Goal: Transaction & Acquisition: Book appointment/travel/reservation

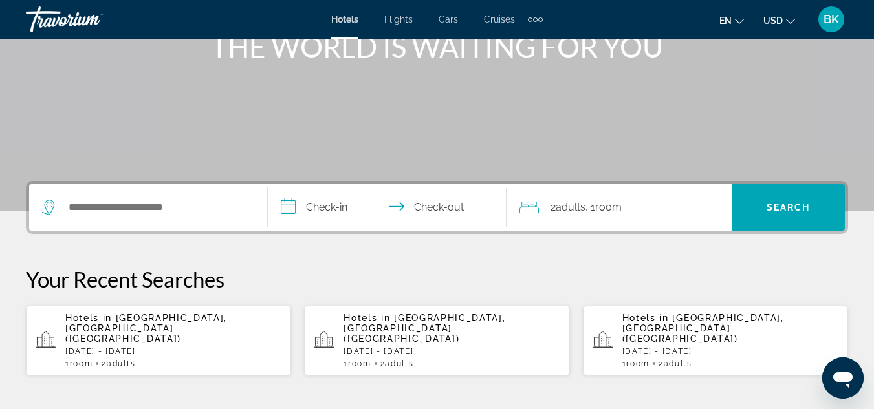
scroll to position [188, 0]
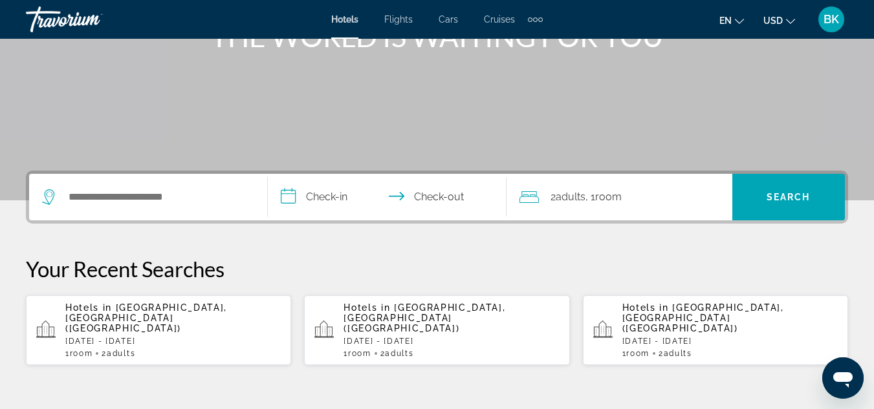
click at [251, 349] on div "1 Room rooms 2 Adult Adults" at bounding box center [172, 353] width 215 height 9
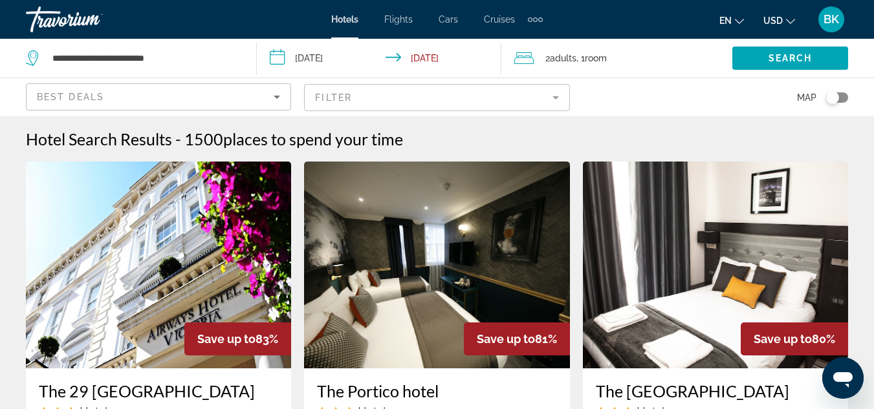
click at [488, 98] on mat-form-field "Filter" at bounding box center [436, 97] width 265 height 27
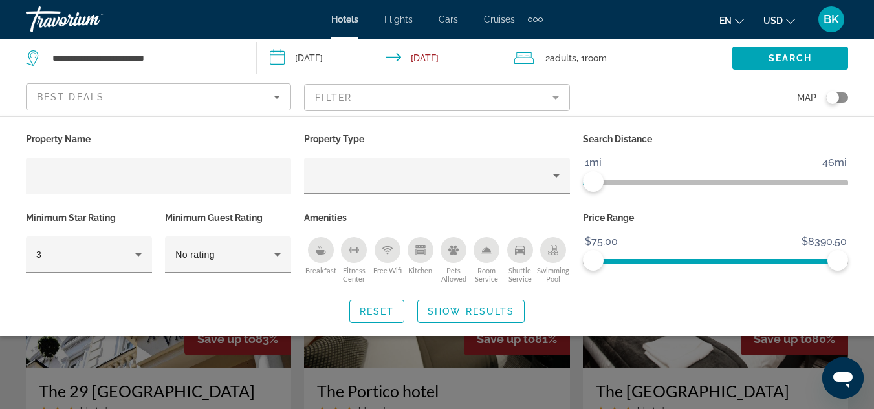
click at [586, 184] on span "ngx-slider" at bounding box center [588, 182] width 10 height 5
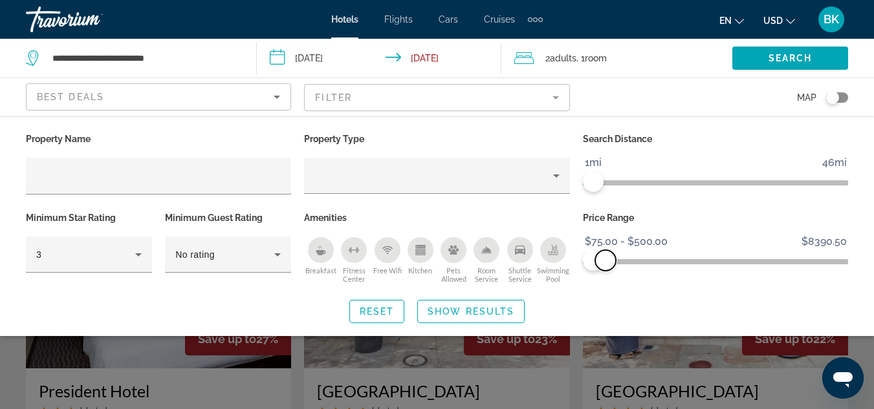
drag, startPoint x: 839, startPoint y: 259, endPoint x: 605, endPoint y: 277, distance: 234.1
click at [605, 277] on div "Price Range $75.00 $8390.50 $75.00 $500.00 $75.00 - $500.00" at bounding box center [715, 248] width 278 height 78
click at [512, 312] on span "Show Results" at bounding box center [470, 311] width 87 height 10
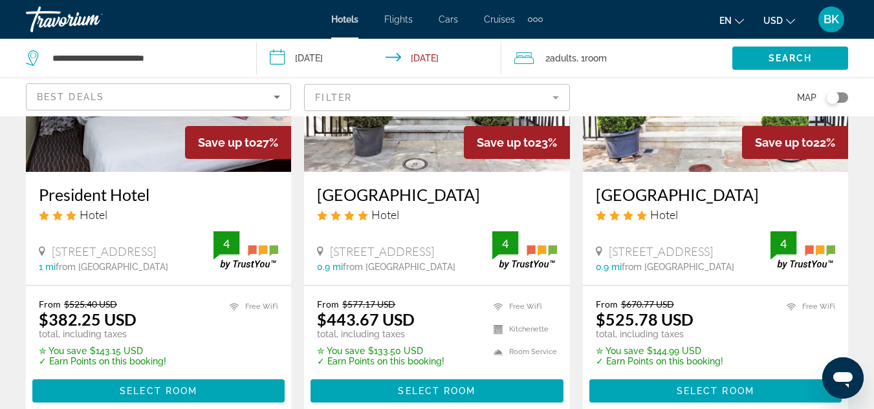
scroll to position [200, 0]
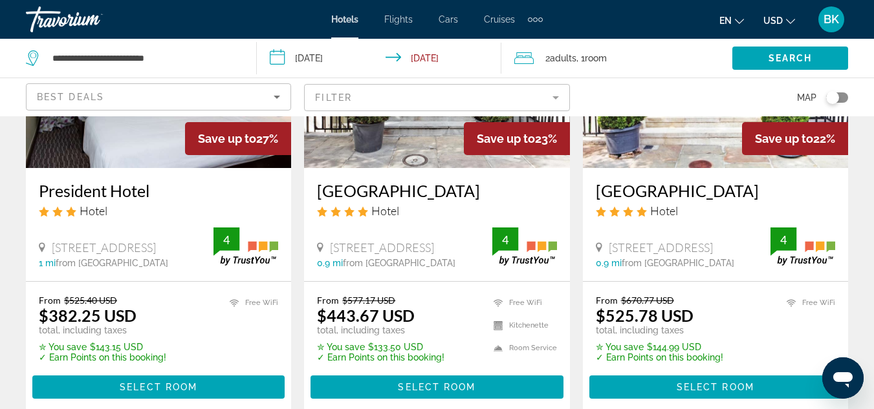
click at [427, 141] on img "Main content" at bounding box center [436, 64] width 265 height 207
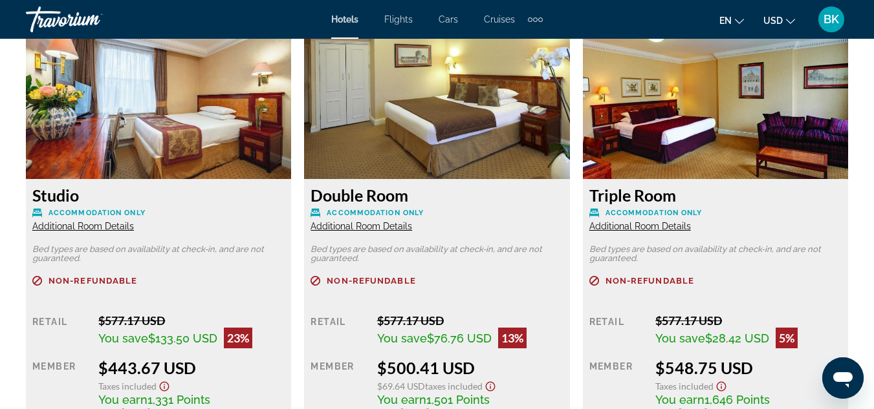
scroll to position [2047, 0]
